Goal: Navigation & Orientation: Find specific page/section

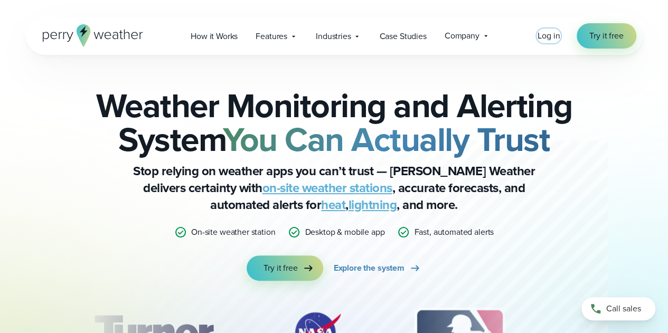
click at [550, 35] on span "Log in" at bounding box center [549, 36] width 22 height 12
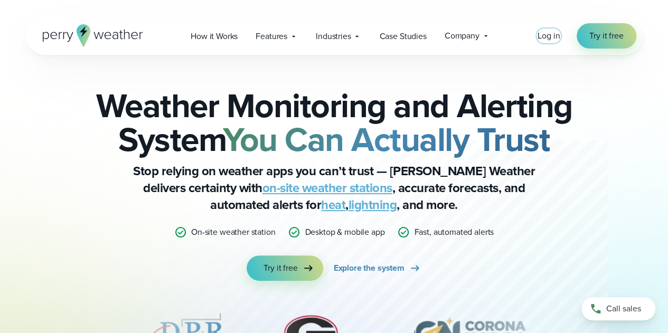
click at [555, 39] on span "Log in" at bounding box center [549, 36] width 22 height 12
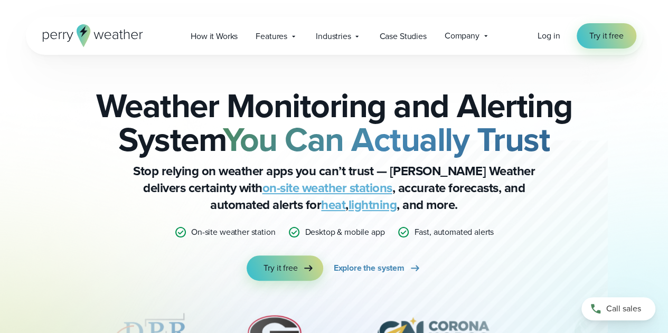
click at [106, 30] on icon at bounding box center [93, 35] width 100 height 23
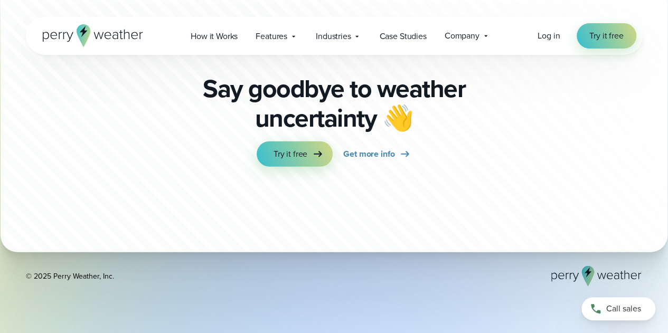
scroll to position [3559, 0]
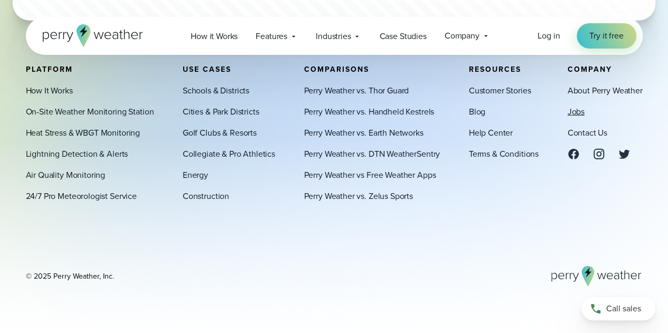
click at [578, 112] on link "Jobs" at bounding box center [575, 111] width 17 height 13
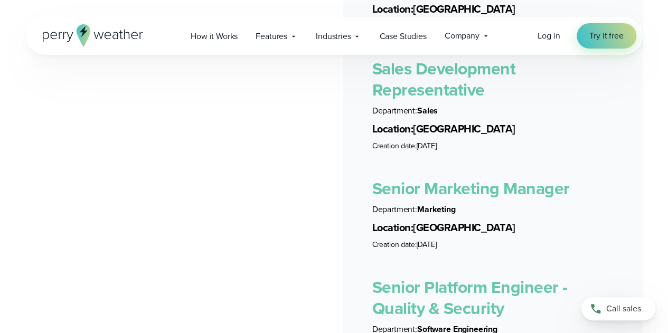
scroll to position [2535, 0]
